Goal: Task Accomplishment & Management: Use online tool/utility

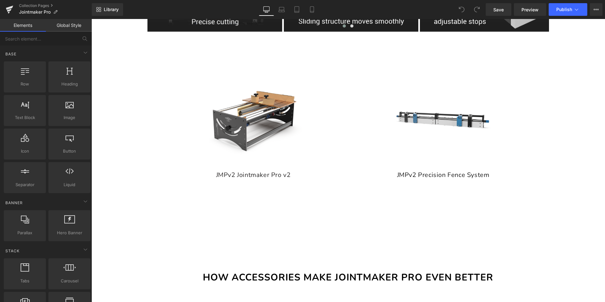
scroll to position [696, 0]
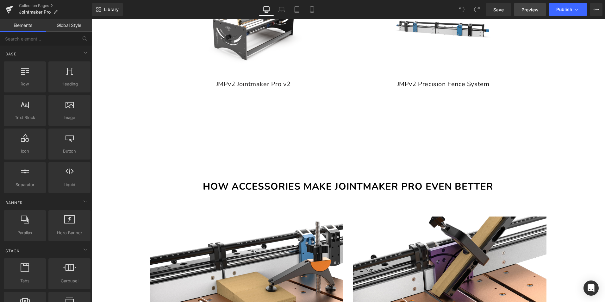
click at [523, 9] on span "Preview" at bounding box center [530, 9] width 17 height 7
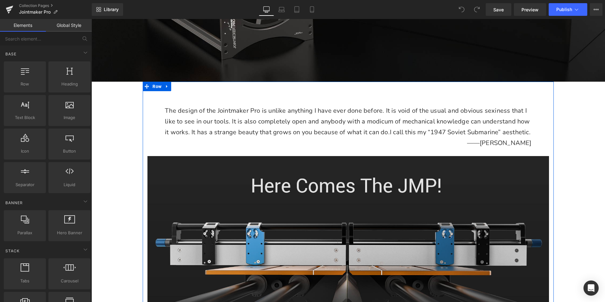
scroll to position [222, 0]
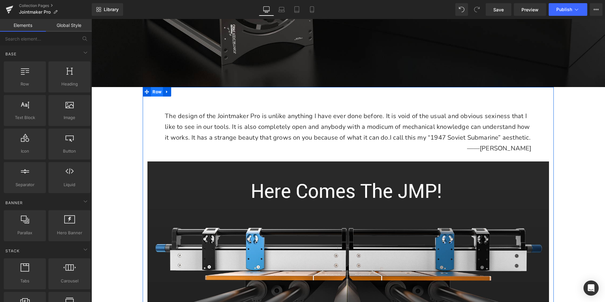
click at [155, 87] on span "Row" at bounding box center [157, 91] width 12 height 9
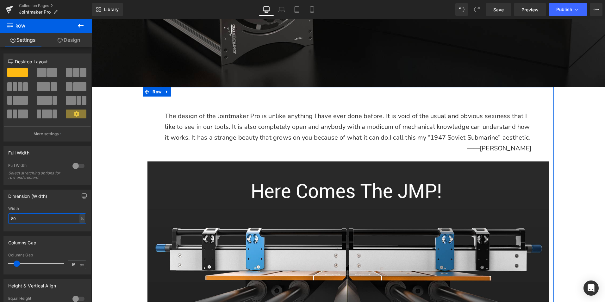
drag, startPoint x: 29, startPoint y: 218, endPoint x: -33, endPoint y: 211, distance: 62.4
click at [0, 211] on html "Row You are previewing how the will restyle your page. You can not edit Element…" at bounding box center [302, 151] width 605 height 302
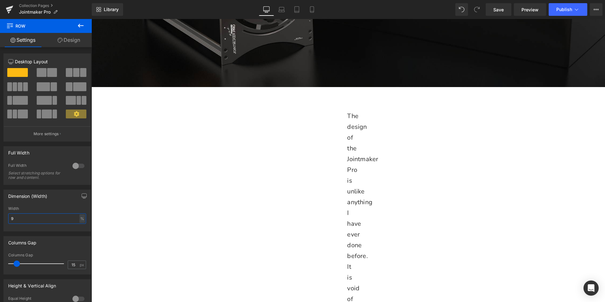
type input "90"
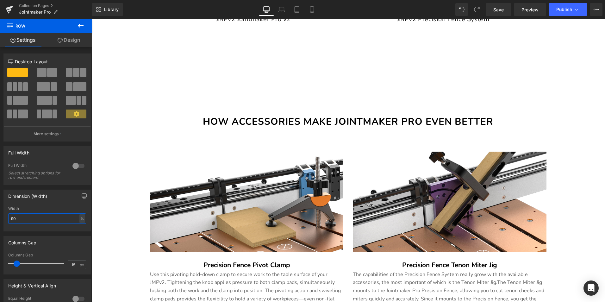
scroll to position [981, 0]
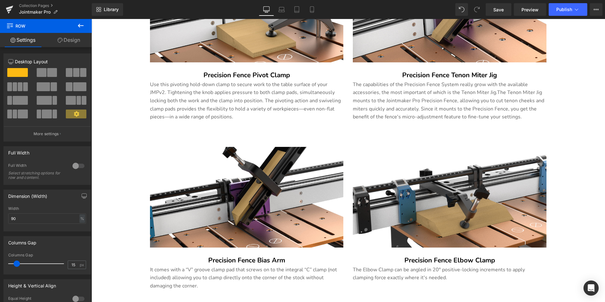
click at [91, 19] on div at bounding box center [91, 19] width 0 height 0
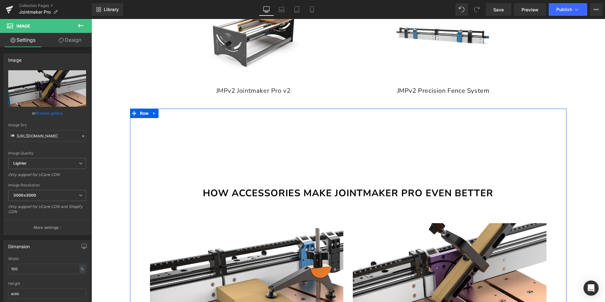
scroll to position [696, 0]
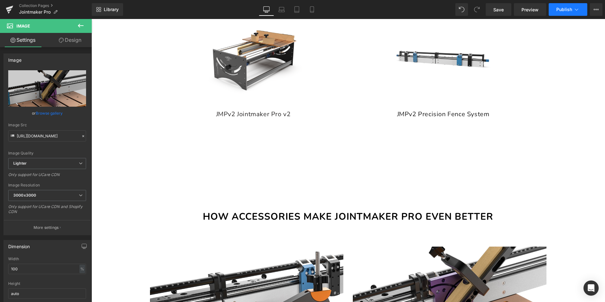
click at [571, 11] on span "Publish" at bounding box center [565, 9] width 16 height 5
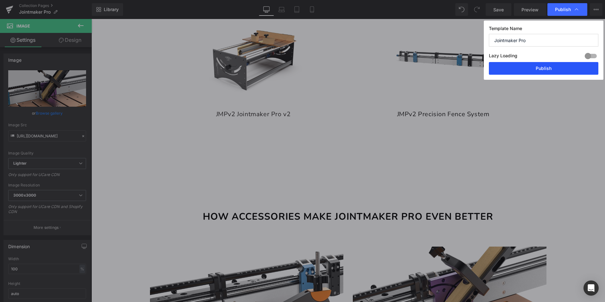
click at [555, 69] on button "Publish" at bounding box center [544, 68] width 110 height 13
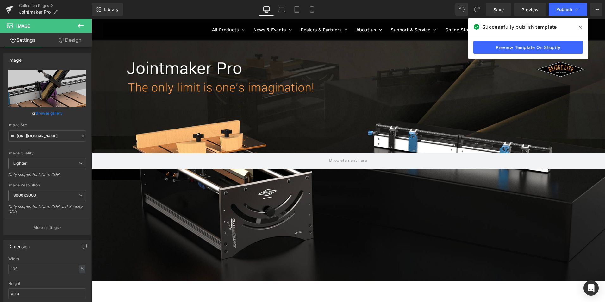
scroll to position [0, 0]
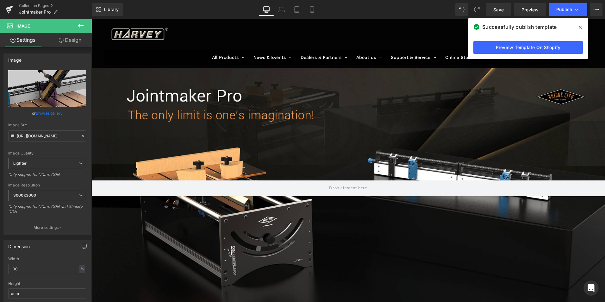
click at [580, 27] on icon at bounding box center [580, 27] width 3 height 3
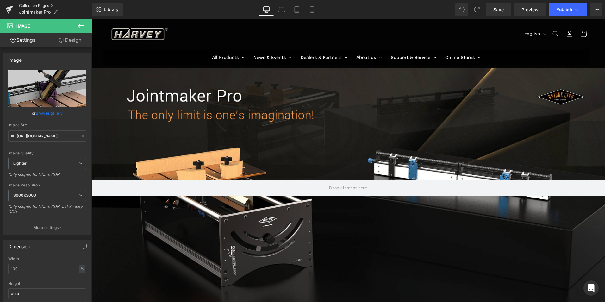
click at [46, 4] on link "Collection Pages" at bounding box center [55, 5] width 73 height 5
